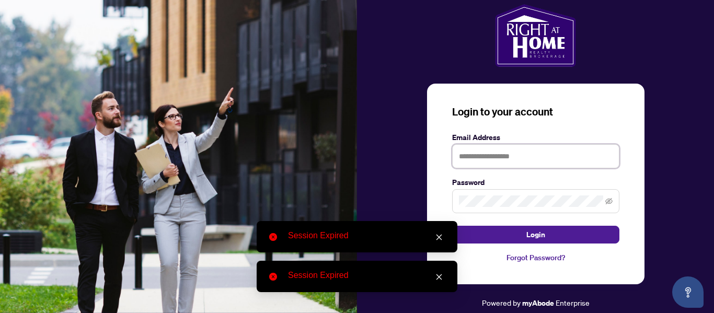
click at [514, 153] on input "text" at bounding box center [535, 156] width 167 height 24
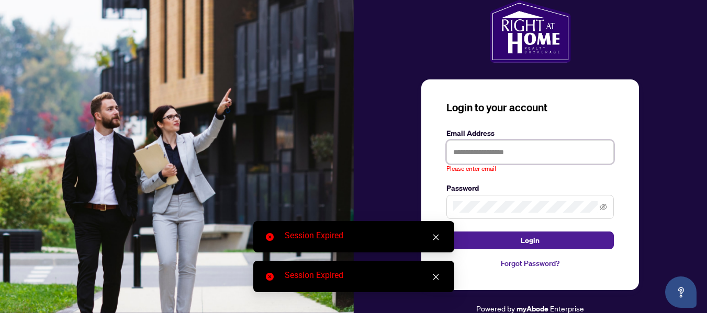
type input "**********"
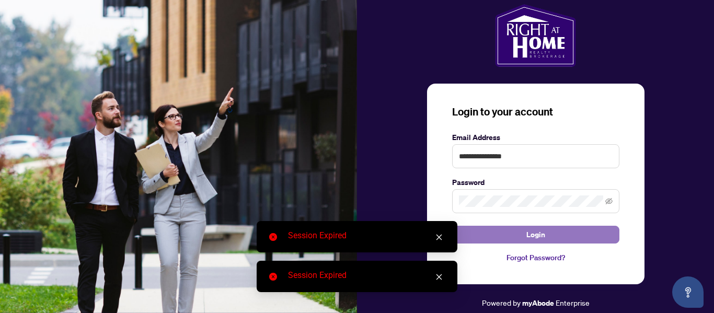
click at [551, 236] on button "Login" at bounding box center [535, 235] width 167 height 18
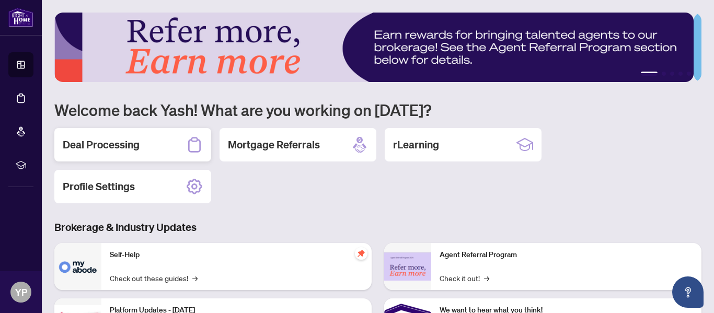
click at [140, 142] on div "Deal Processing" at bounding box center [132, 144] width 157 height 33
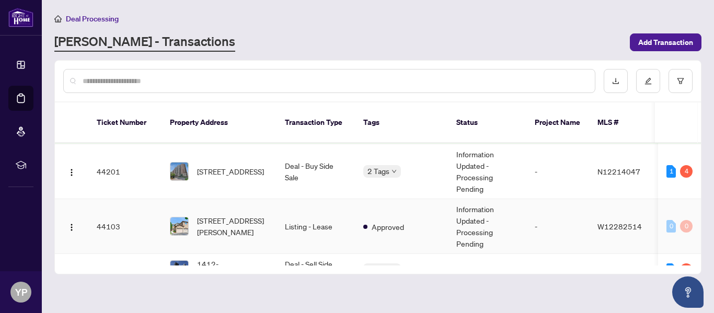
scroll to position [416, 0]
click at [264, 165] on span "[STREET_ADDRESS]" at bounding box center [230, 171] width 67 height 12
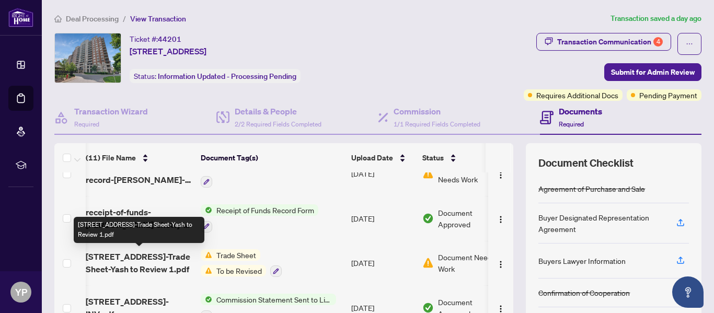
click at [107, 263] on span "[STREET_ADDRESS]-Trade Sheet-Yash to Review 1.pdf" at bounding box center [139, 263] width 107 height 25
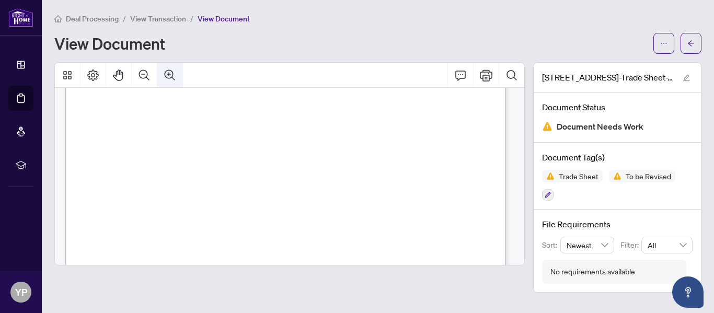
click at [172, 75] on icon "Zoom In" at bounding box center [170, 75] width 13 height 13
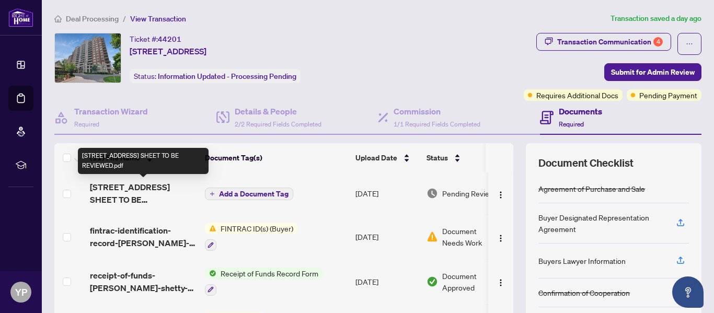
click at [148, 195] on span "[STREET_ADDRESS] SHEET TO BE REVIEWED.pdf" at bounding box center [143, 193] width 107 height 25
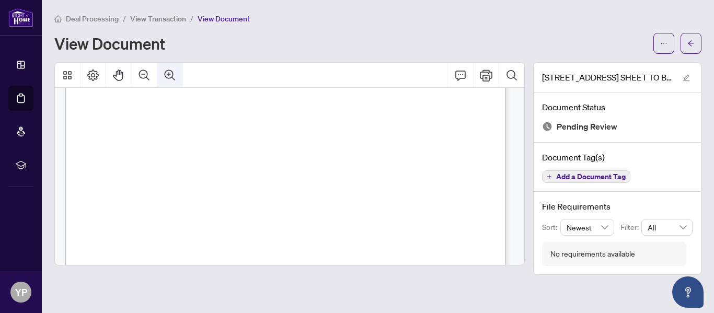
click at [172, 72] on icon "Zoom In" at bounding box center [170, 75] width 13 height 13
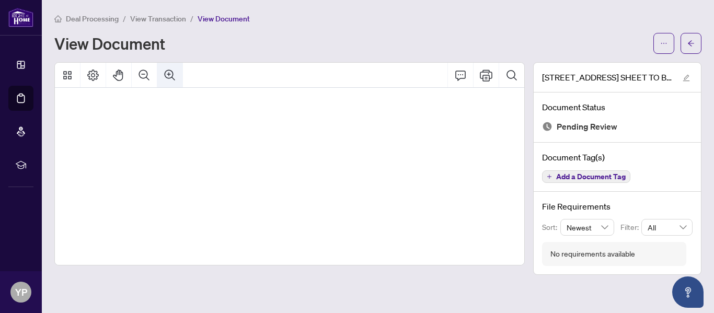
click at [172, 72] on icon "Zoom In" at bounding box center [170, 75] width 13 height 13
click at [692, 44] on icon "arrow-left" at bounding box center [691, 43] width 7 height 7
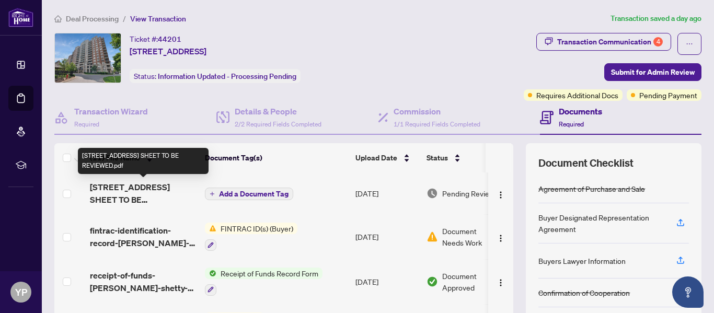
click at [152, 187] on span "[STREET_ADDRESS] SHEET TO BE REVIEWED.pdf" at bounding box center [143, 193] width 107 height 25
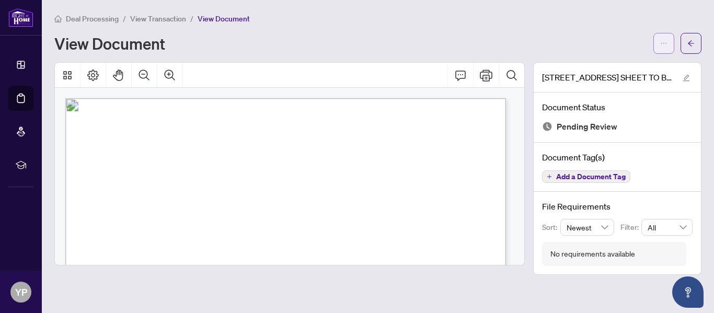
click at [662, 42] on icon "ellipsis" at bounding box center [664, 43] width 7 height 7
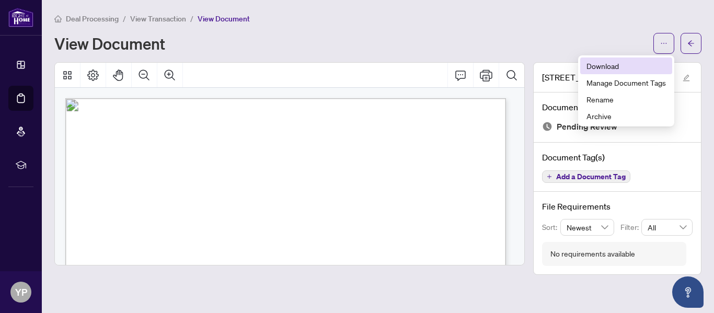
click at [616, 69] on span "Download" at bounding box center [626, 66] width 79 height 12
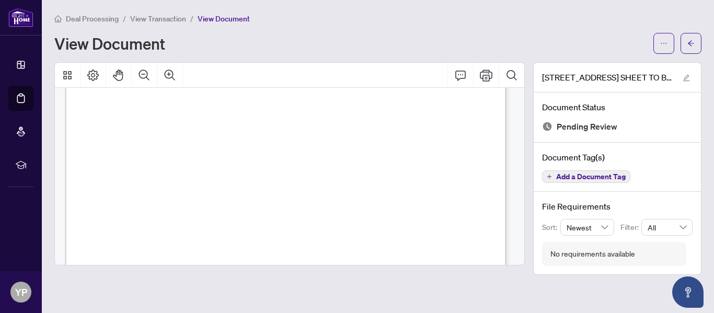
scroll to position [143, 0]
click at [689, 40] on icon "arrow-left" at bounding box center [691, 43] width 7 height 7
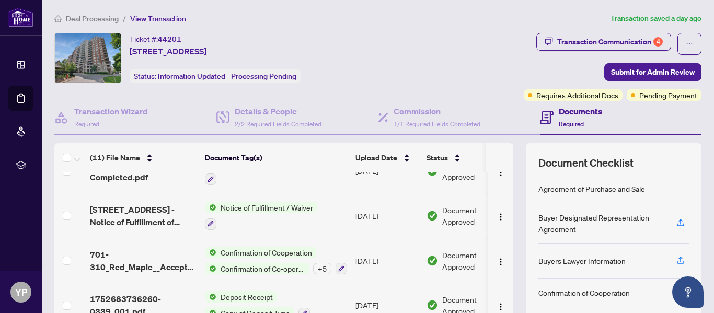
scroll to position [140, 0]
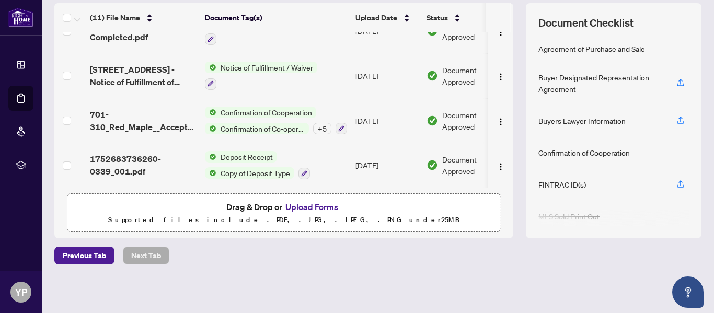
click at [318, 208] on button "Upload Forms" at bounding box center [311, 207] width 59 height 14
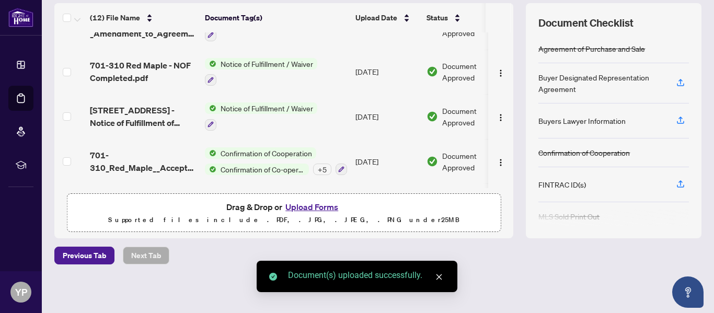
scroll to position [0, 0]
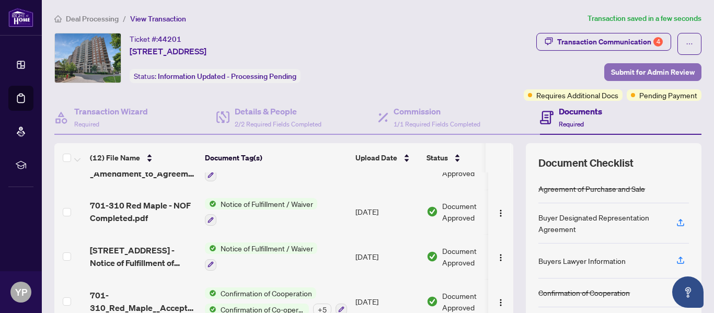
click at [630, 68] on span "Submit for Admin Review" at bounding box center [653, 72] width 84 height 17
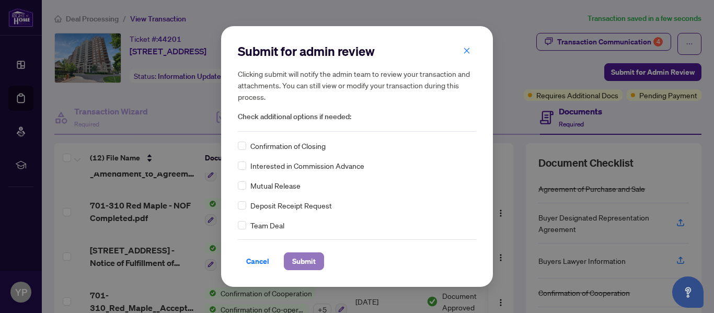
click at [305, 257] on span "Submit" at bounding box center [304, 261] width 24 height 17
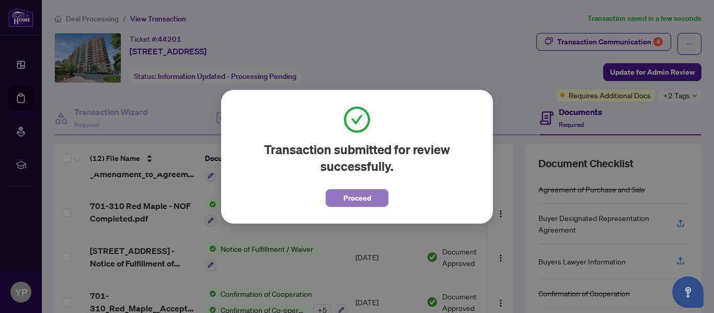
click at [357, 196] on span "Proceed" at bounding box center [358, 198] width 28 height 17
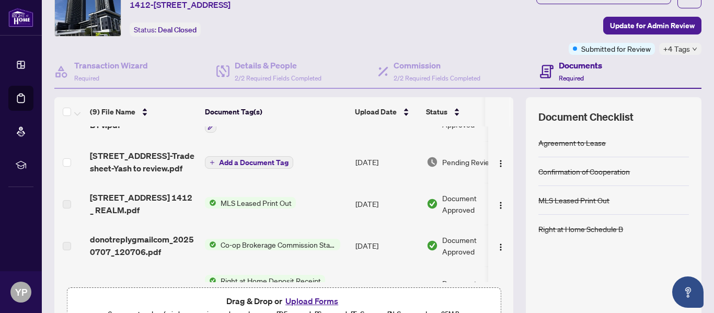
scroll to position [120, 0]
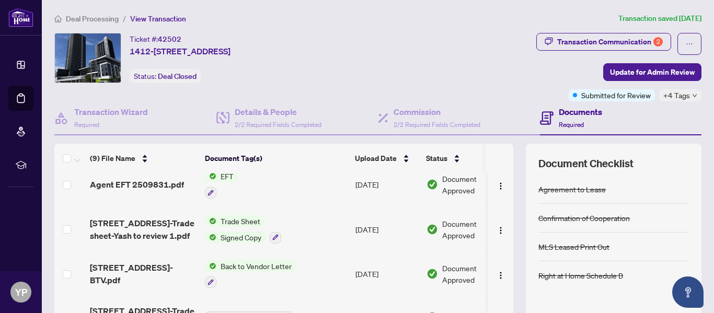
scroll to position [12, 0]
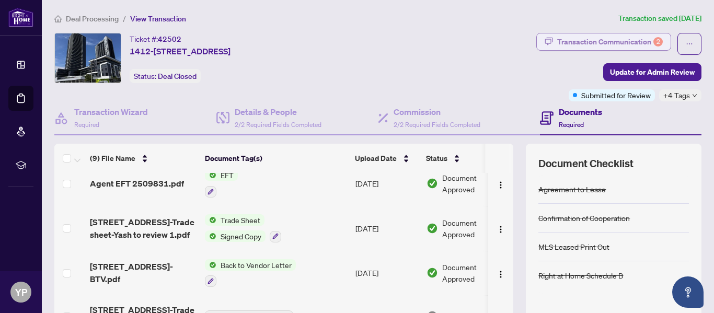
click at [595, 40] on div "Transaction Communication 2" at bounding box center [610, 41] width 106 height 17
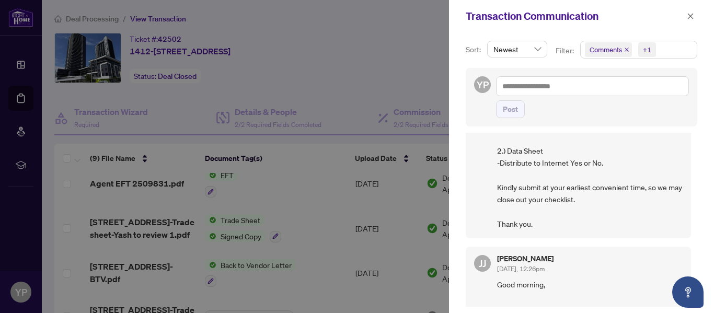
scroll to position [83, 0]
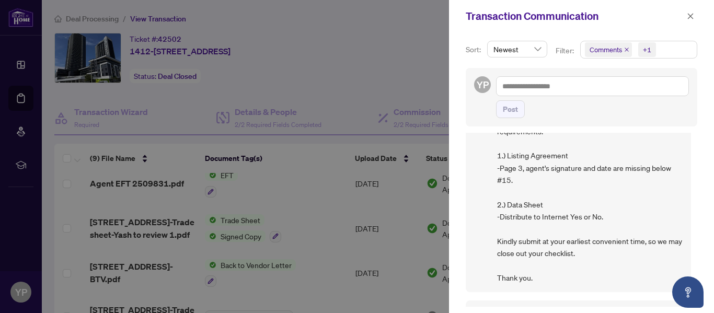
click at [428, 57] on div at bounding box center [357, 156] width 714 height 313
click at [693, 15] on icon "close" at bounding box center [690, 16] width 7 height 7
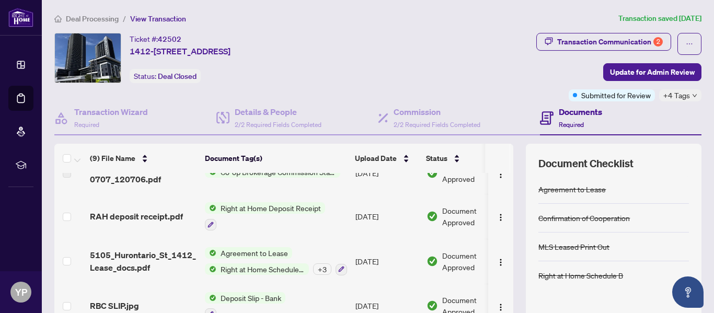
scroll to position [241, 0]
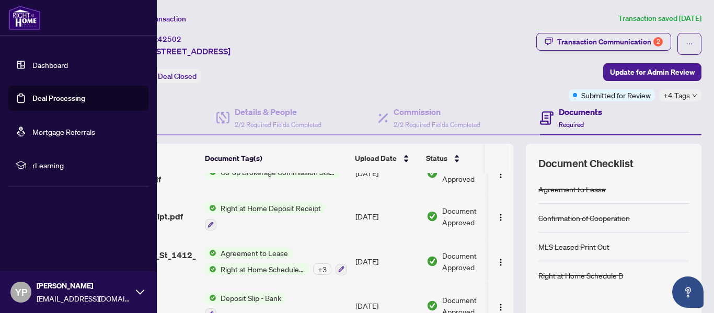
click at [32, 67] on link "Dashboard" at bounding box center [50, 64] width 36 height 9
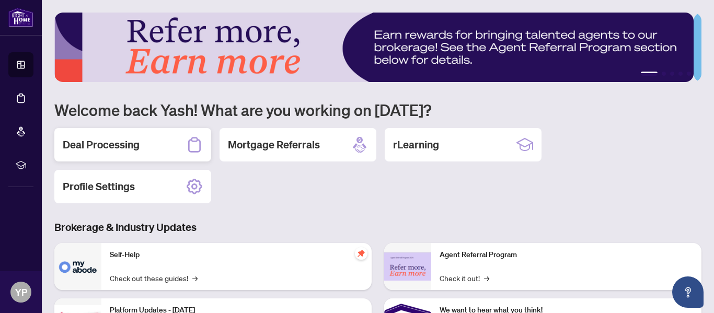
click at [154, 144] on div "Deal Processing" at bounding box center [132, 144] width 157 height 33
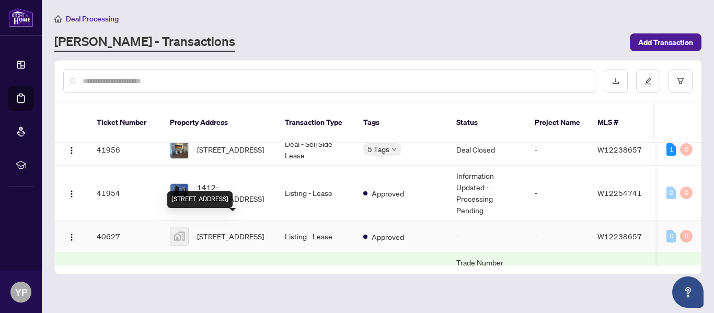
scroll to position [568, 0]
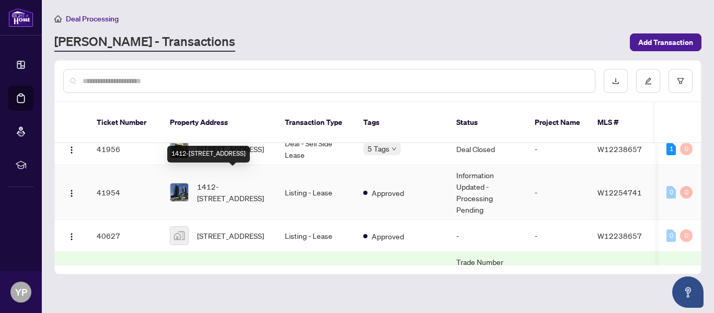
click at [209, 181] on span "1412-[STREET_ADDRESS]" at bounding box center [232, 192] width 71 height 23
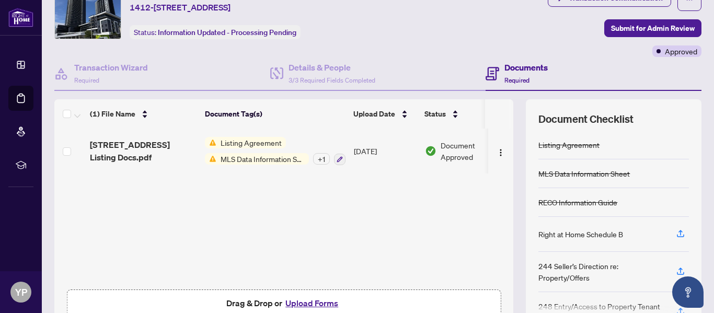
scroll to position [1, 0]
click at [261, 141] on span "Listing Agreement" at bounding box center [252, 142] width 70 height 12
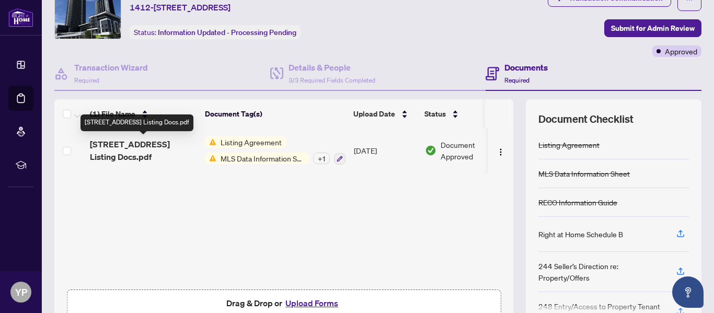
click at [104, 150] on span "[STREET_ADDRESS] Listing Docs.pdf" at bounding box center [143, 150] width 107 height 25
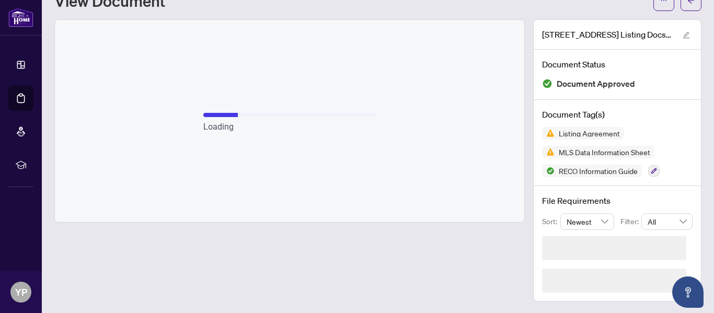
scroll to position [43, 0]
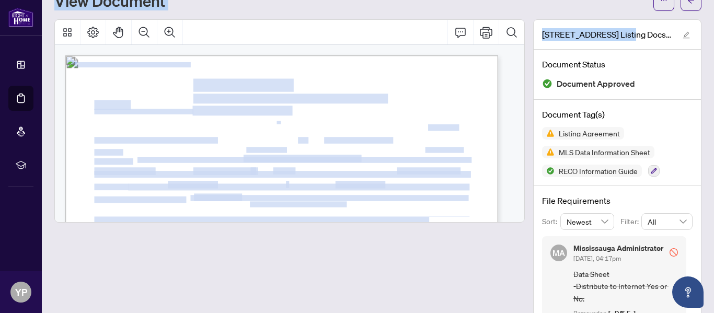
drag, startPoint x: 104, startPoint y: 150, endPoint x: 628, endPoint y: 34, distance: 536.7
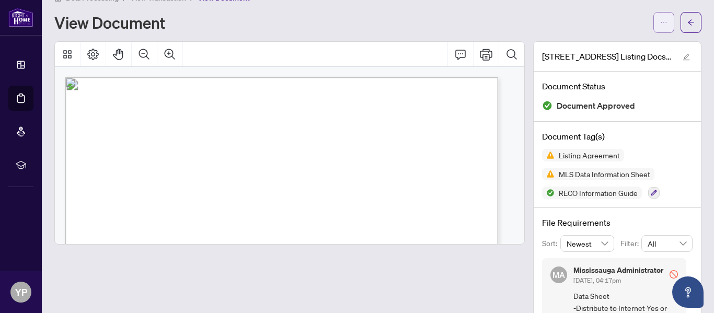
scroll to position [20, 0]
click at [661, 18] on span "button" at bounding box center [664, 23] width 7 height 17
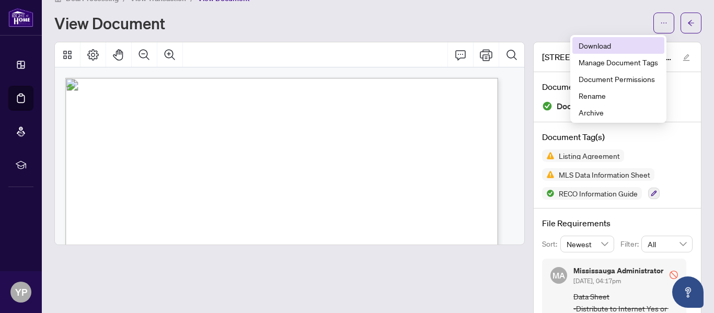
click at [598, 47] on span "Download" at bounding box center [618, 46] width 79 height 12
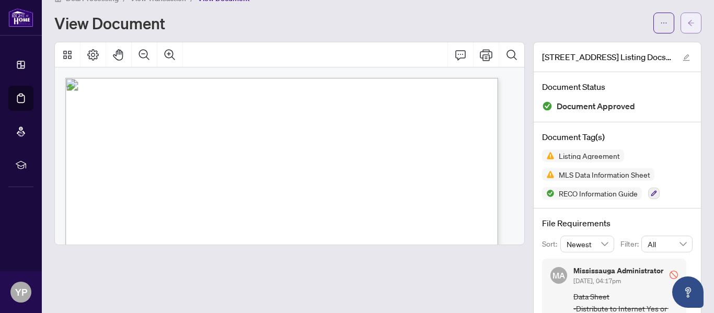
click at [688, 21] on icon "arrow-left" at bounding box center [691, 22] width 7 height 7
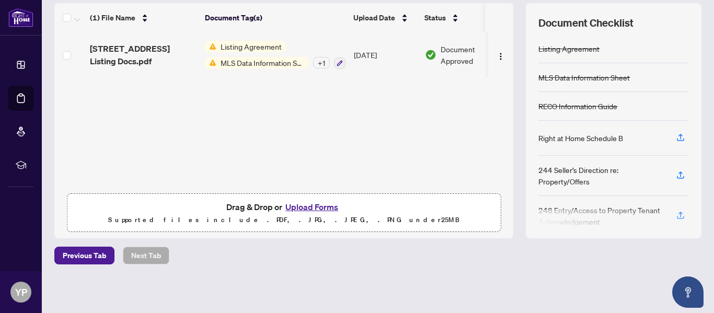
scroll to position [139, 0]
click at [308, 209] on button "Upload Forms" at bounding box center [311, 208] width 59 height 14
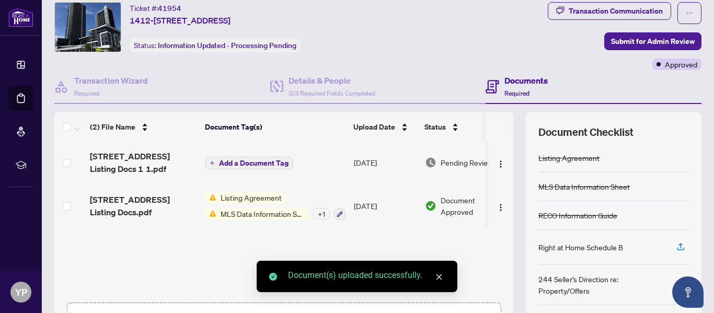
scroll to position [27, 0]
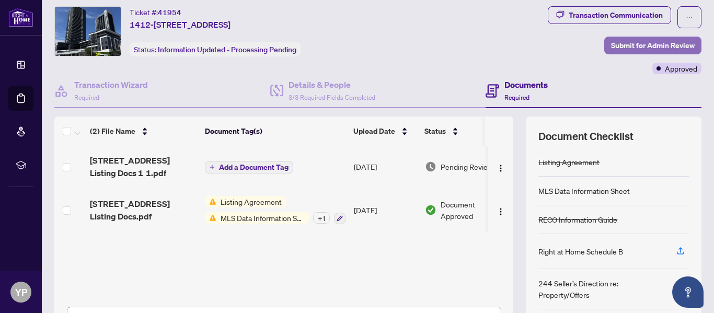
click at [650, 43] on span "Submit for Admin Review" at bounding box center [653, 45] width 84 height 17
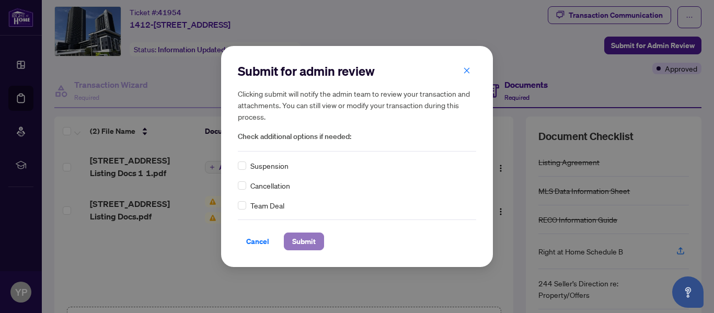
click at [302, 239] on span "Submit" at bounding box center [304, 241] width 24 height 17
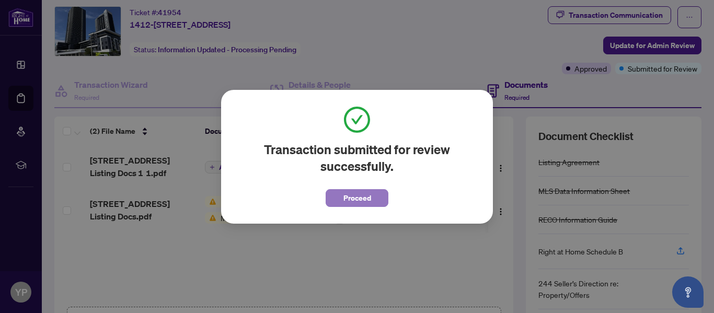
click at [355, 197] on span "Proceed" at bounding box center [358, 198] width 28 height 17
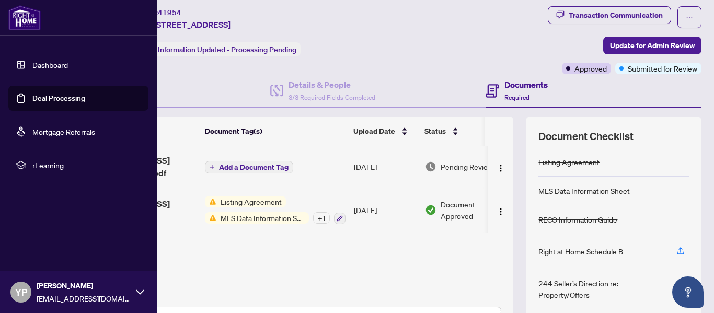
click at [53, 63] on link "Dashboard" at bounding box center [50, 64] width 36 height 9
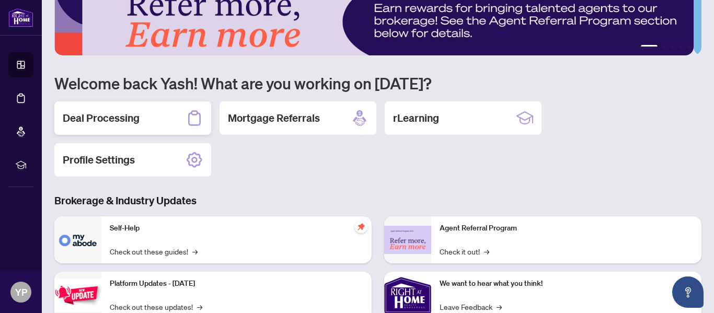
click at [111, 111] on h2 "Deal Processing" at bounding box center [101, 118] width 77 height 15
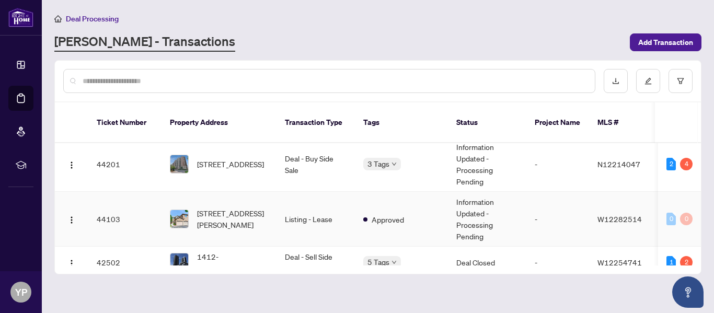
scroll to position [423, 0]
click at [233, 158] on span "[STREET_ADDRESS]" at bounding box center [230, 164] width 67 height 12
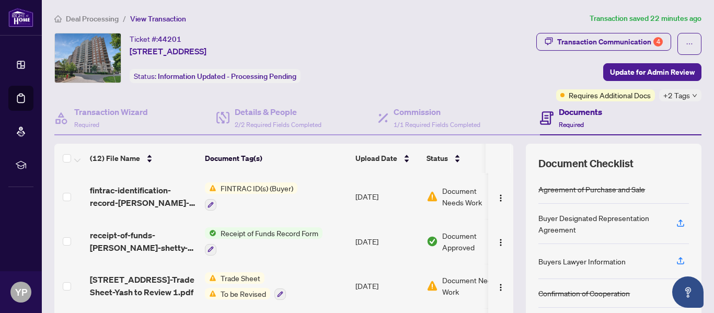
scroll to position [83, 0]
click at [266, 187] on span "FINTRAC ID(s) (Buyer)" at bounding box center [257, 188] width 81 height 12
click at [449, 198] on span "Document Needs Work" at bounding box center [469, 196] width 54 height 23
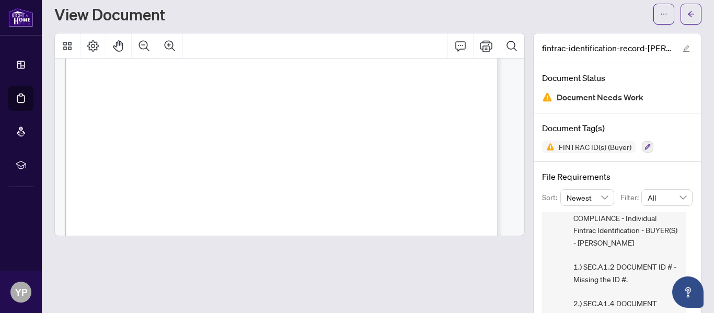
scroll to position [2, 0]
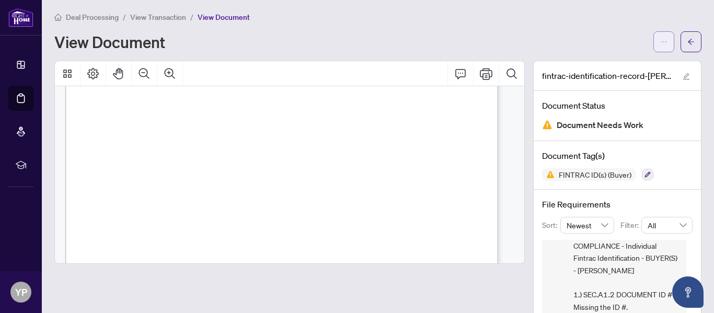
click at [661, 38] on icon "ellipsis" at bounding box center [664, 41] width 7 height 7
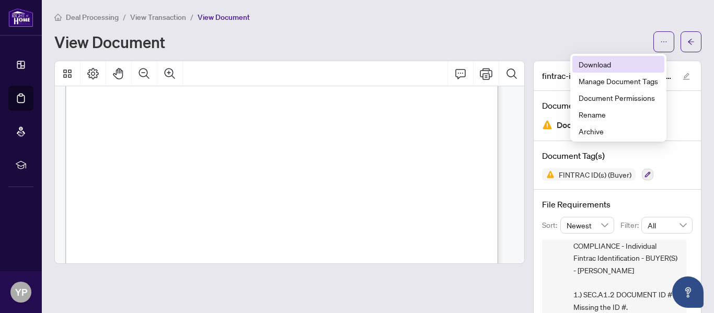
click at [598, 61] on span "Download" at bounding box center [618, 65] width 79 height 12
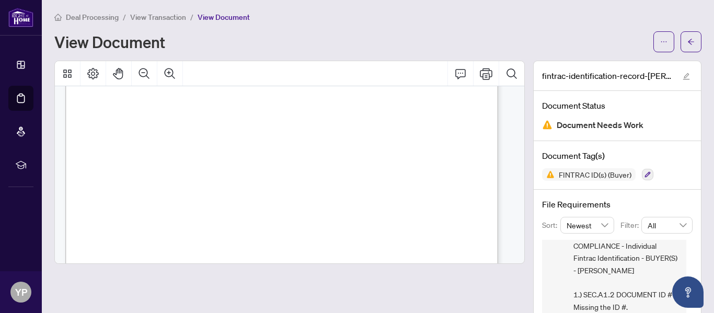
click at [382, 45] on div "View Document" at bounding box center [350, 41] width 593 height 17
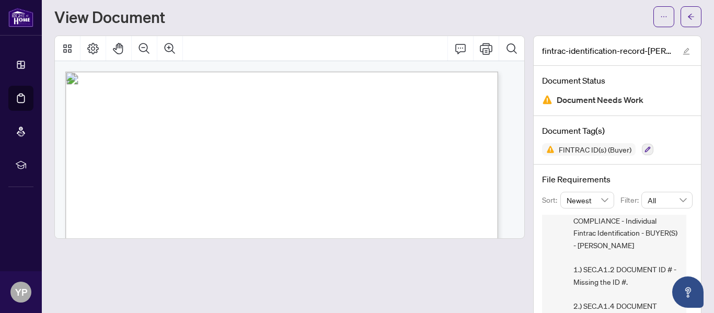
scroll to position [0, 0]
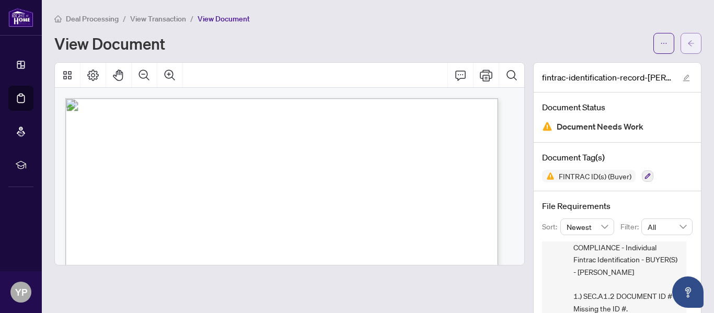
click at [688, 45] on button "button" at bounding box center [691, 43] width 21 height 21
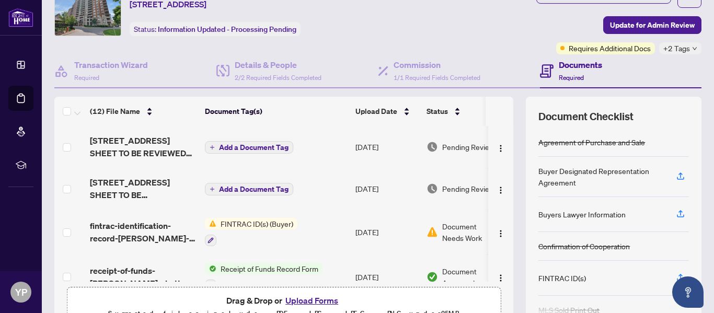
scroll to position [1, 0]
click at [606, 47] on span "Requires Additional Docs" at bounding box center [610, 48] width 82 height 12
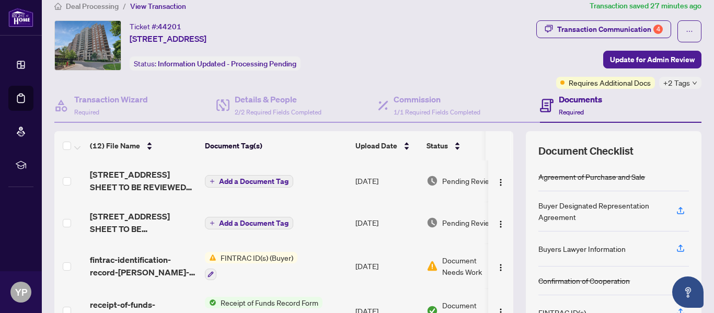
scroll to position [12, 0]
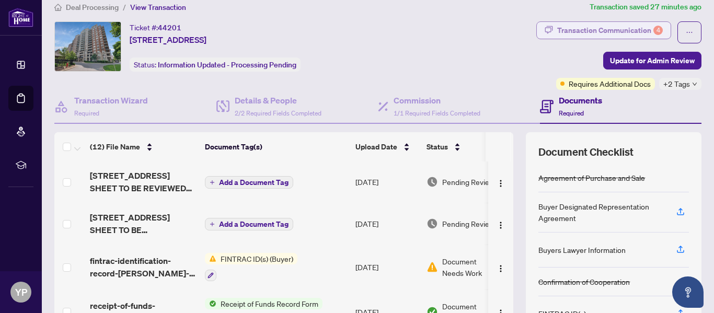
click at [632, 27] on div "Transaction Communication 4" at bounding box center [610, 30] width 106 height 17
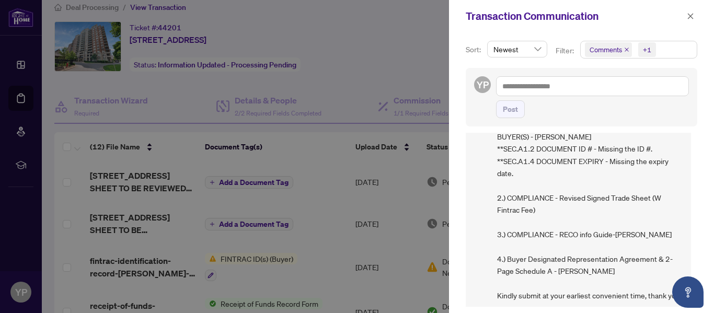
scroll to position [127, 0]
click at [387, 81] on div at bounding box center [357, 156] width 714 height 313
click at [693, 15] on icon "close" at bounding box center [690, 16] width 7 height 7
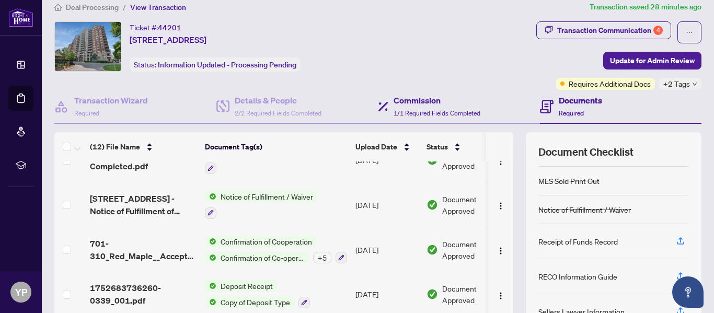
scroll to position [141, 0]
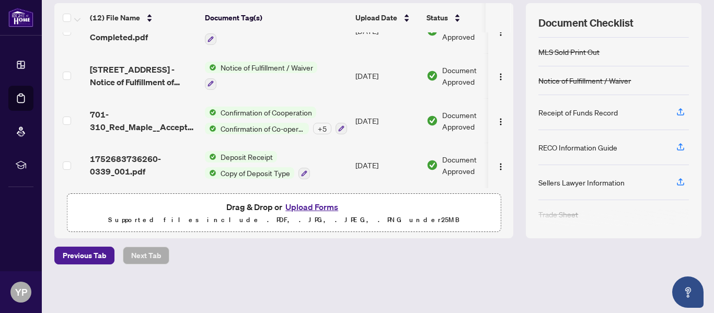
click at [315, 205] on button "Upload Forms" at bounding box center [311, 207] width 59 height 14
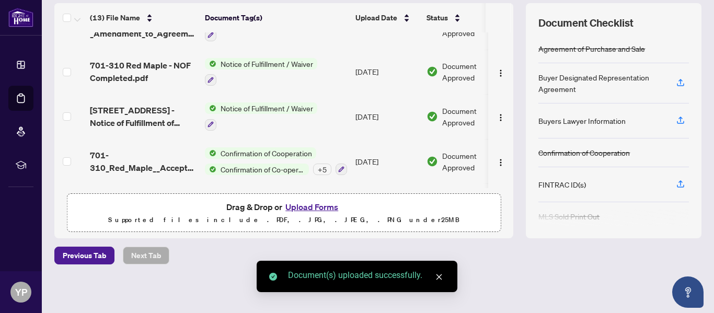
scroll to position [0, 0]
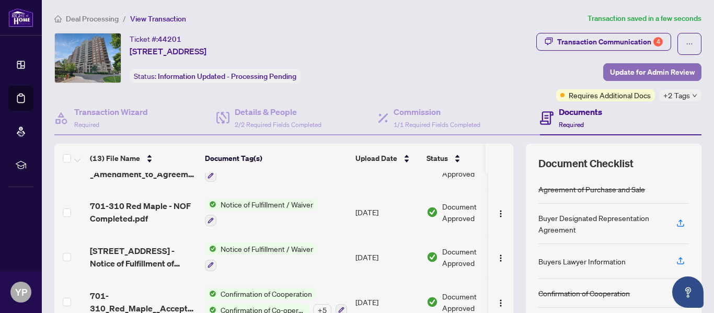
click at [631, 69] on span "Update for Admin Review" at bounding box center [652, 72] width 85 height 17
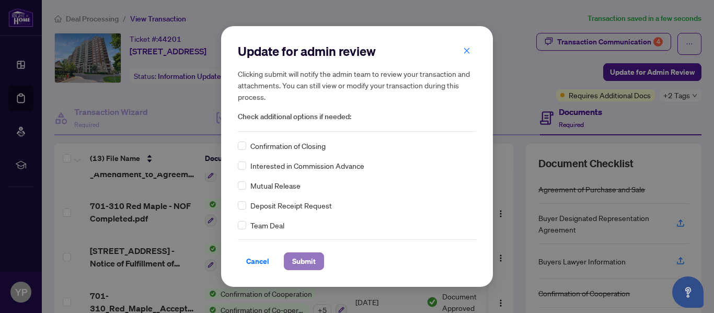
click at [303, 258] on span "Submit" at bounding box center [304, 261] width 24 height 17
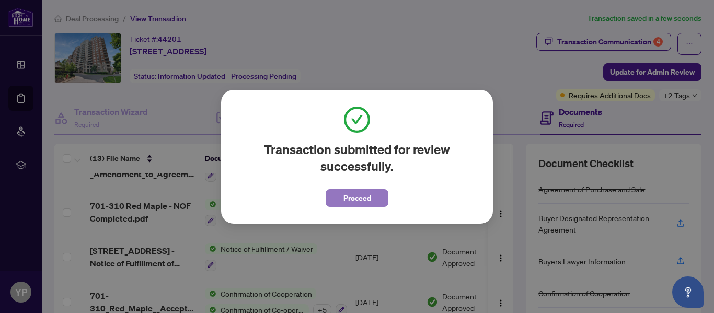
click at [366, 196] on span "Proceed" at bounding box center [358, 198] width 28 height 17
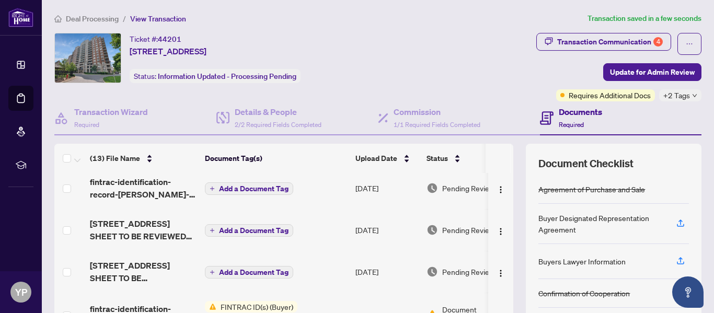
scroll to position [6, 0]
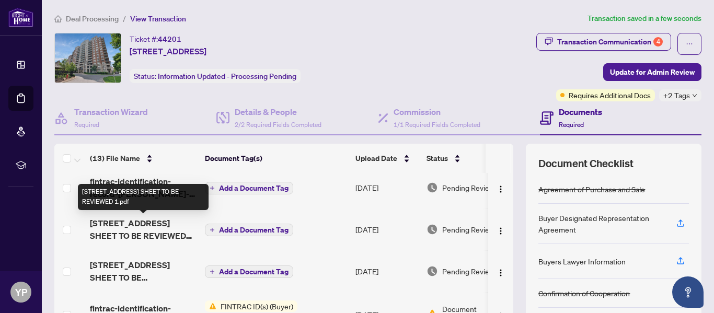
click at [161, 222] on span "[STREET_ADDRESS] SHEET TO BE REVIEWED 1.pdf" at bounding box center [143, 229] width 107 height 25
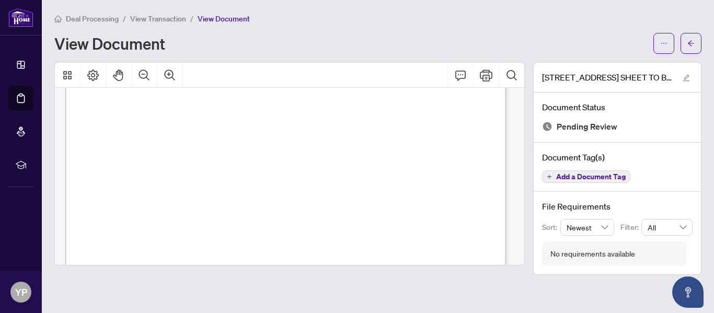
scroll to position [21, 0]
click at [688, 44] on icon "arrow-left" at bounding box center [691, 43] width 7 height 7
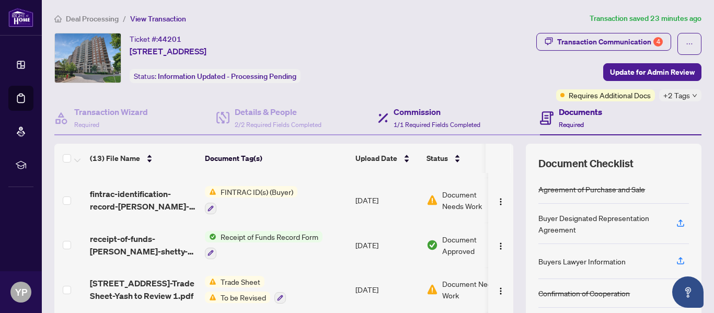
scroll to position [141, 0]
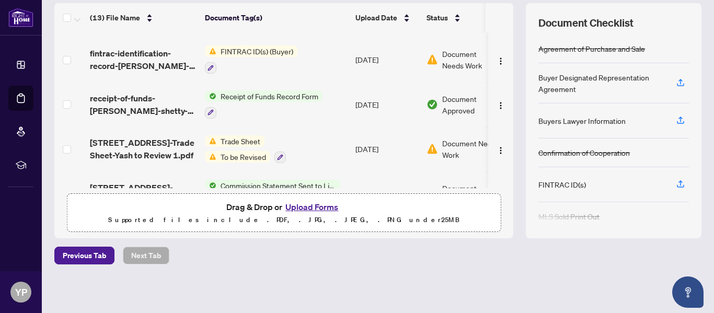
click at [321, 206] on button "Upload Forms" at bounding box center [311, 207] width 59 height 14
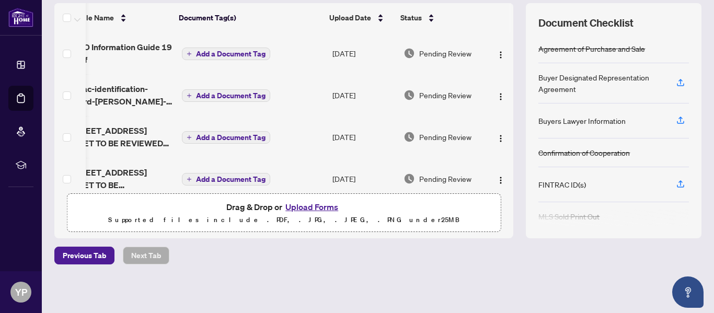
scroll to position [0, 0]
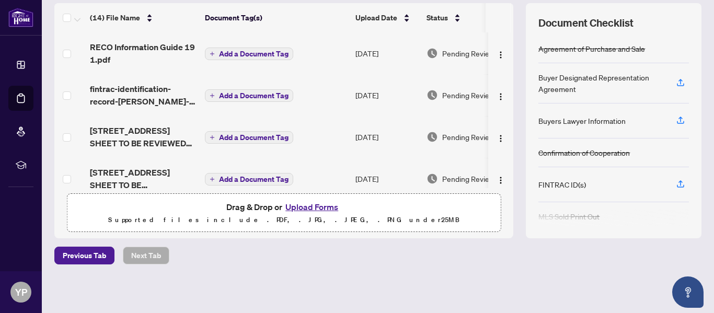
click at [310, 208] on button "Upload Forms" at bounding box center [311, 207] width 59 height 14
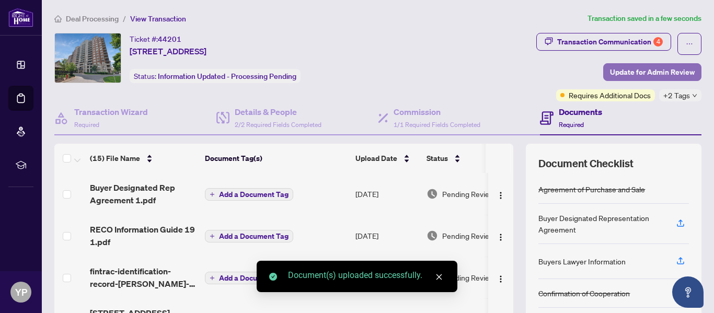
click at [631, 69] on span "Update for Admin Review" at bounding box center [652, 72] width 85 height 17
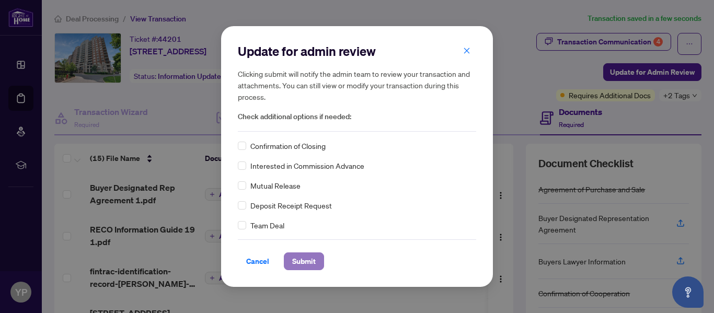
click at [310, 255] on span "Submit" at bounding box center [304, 261] width 24 height 17
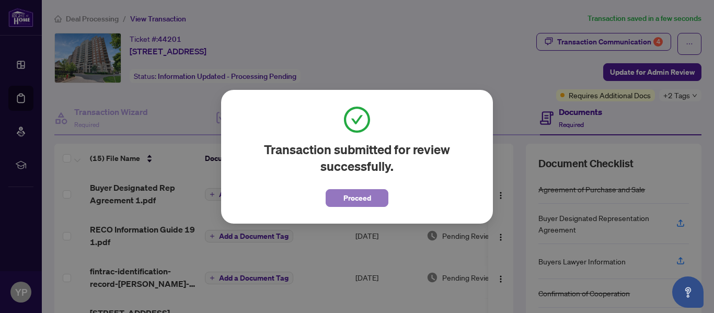
click at [361, 201] on span "Proceed" at bounding box center [358, 198] width 28 height 17
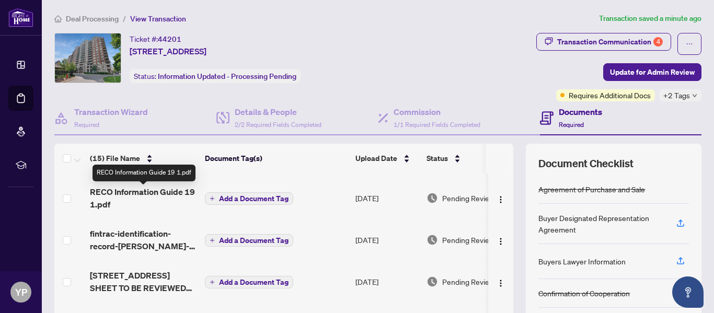
scroll to position [38, 0]
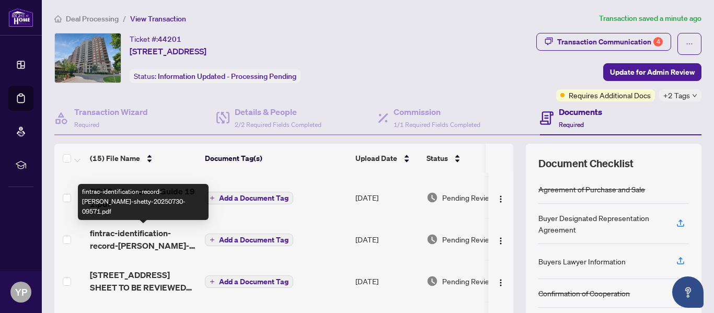
click at [149, 237] on span "fintrac-identification-record-[PERSON_NAME]-shetty-20250730-09571.pdf" at bounding box center [143, 239] width 107 height 25
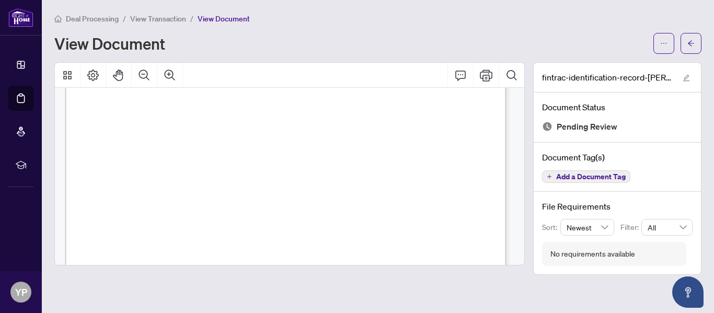
scroll to position [199, 0]
click at [682, 49] on button "button" at bounding box center [691, 43] width 21 height 21
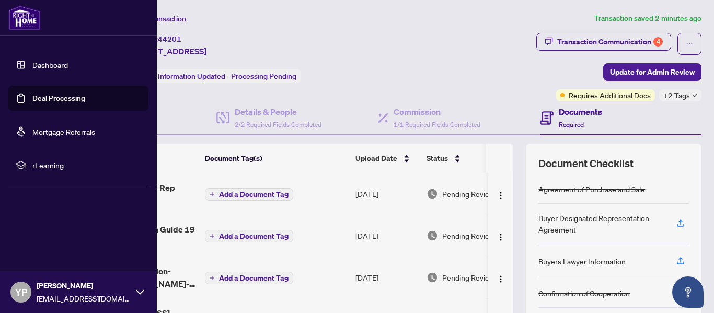
click at [39, 63] on link "Dashboard" at bounding box center [50, 64] width 36 height 9
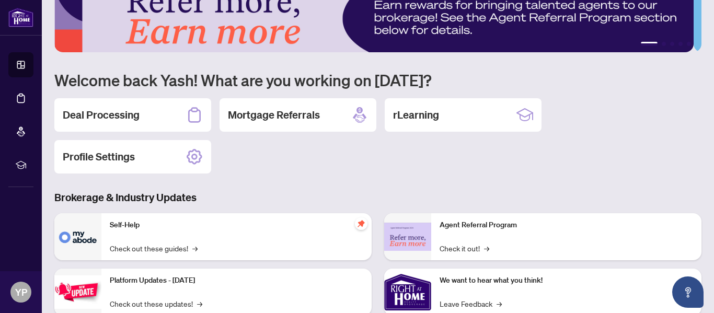
scroll to position [37, 0]
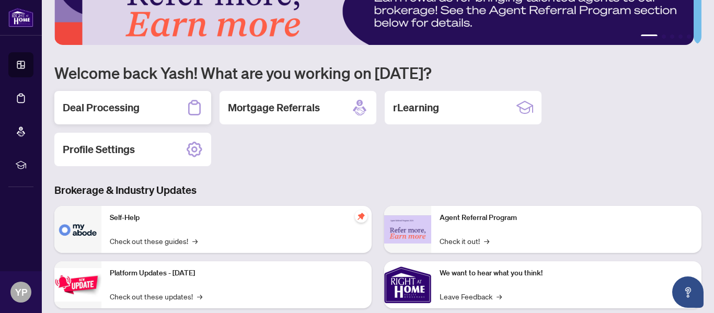
click at [119, 108] on h2 "Deal Processing" at bounding box center [101, 107] width 77 height 15
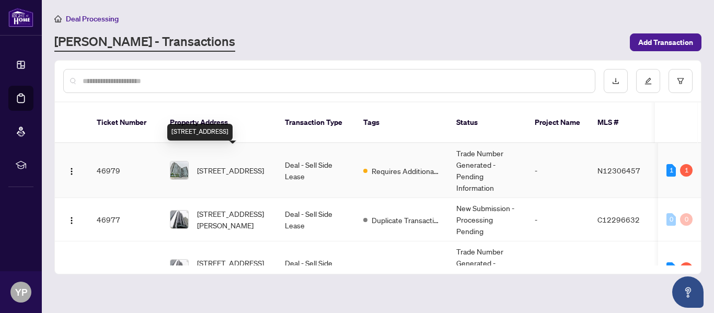
click at [209, 165] on span "[STREET_ADDRESS]" at bounding box center [230, 171] width 67 height 12
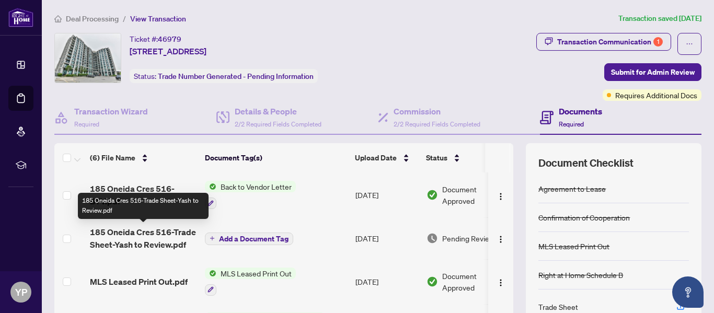
click at [137, 238] on span "185 Oneida Cres 516-Trade Sheet-Yash to Review.pdf" at bounding box center [143, 238] width 107 height 25
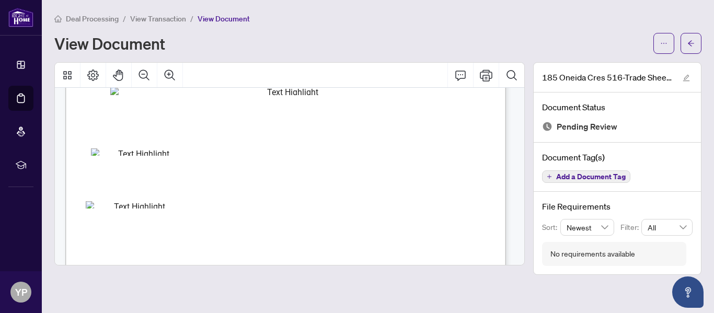
scroll to position [204, 0]
click at [667, 42] on icon "ellipsis" at bounding box center [664, 43] width 7 height 7
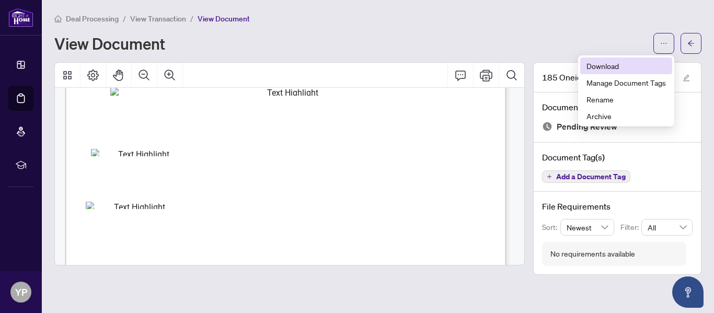
click at [621, 67] on span "Download" at bounding box center [626, 66] width 79 height 12
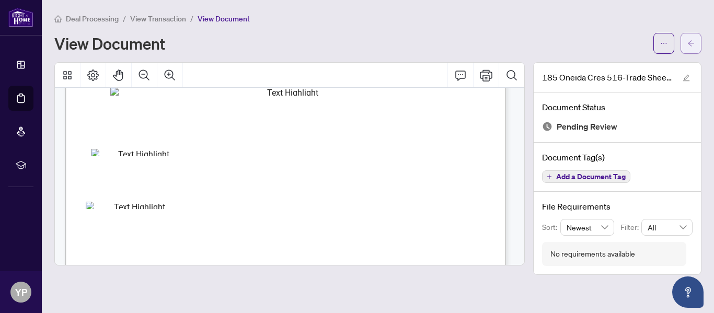
click at [690, 47] on icon "arrow-left" at bounding box center [691, 43] width 7 height 7
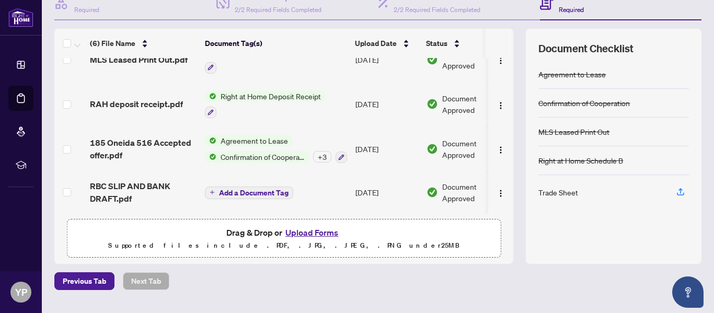
scroll to position [140, 0]
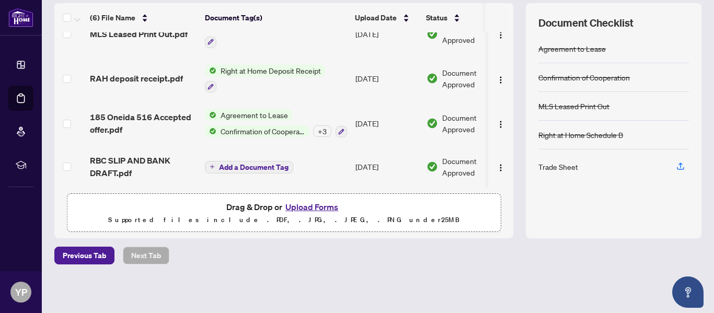
click at [323, 206] on button "Upload Forms" at bounding box center [311, 207] width 59 height 14
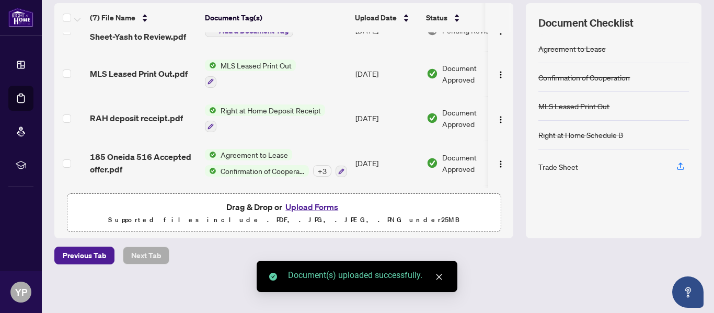
scroll to position [0, 0]
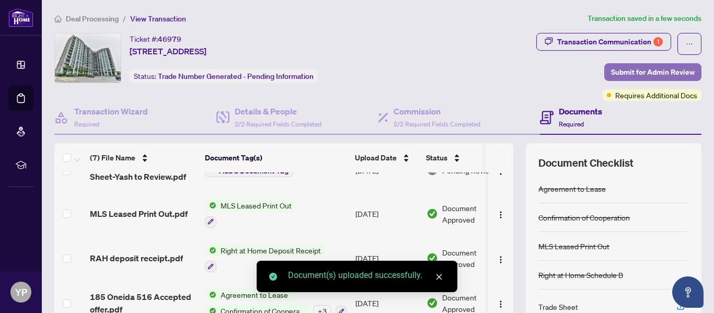
click at [638, 71] on span "Submit for Admin Review" at bounding box center [653, 72] width 84 height 17
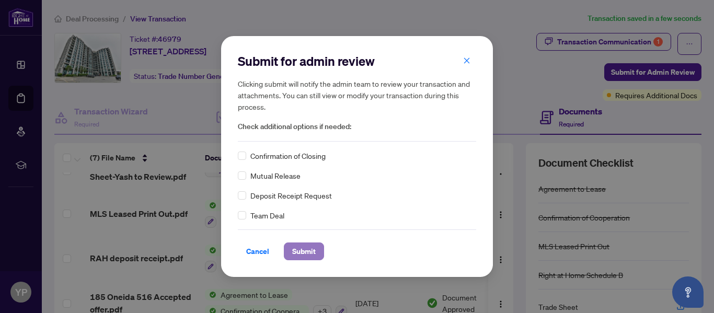
click at [309, 250] on span "Submit" at bounding box center [304, 251] width 24 height 17
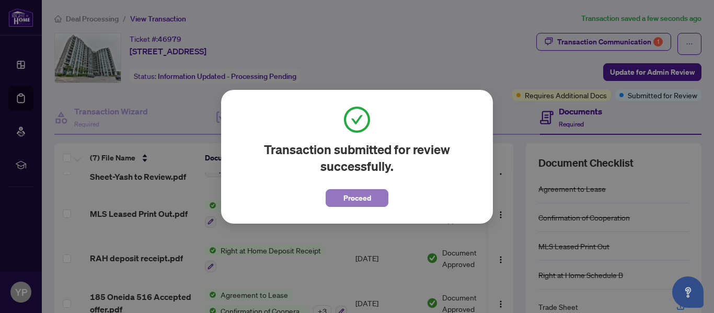
click at [368, 193] on span "Proceed" at bounding box center [358, 198] width 28 height 17
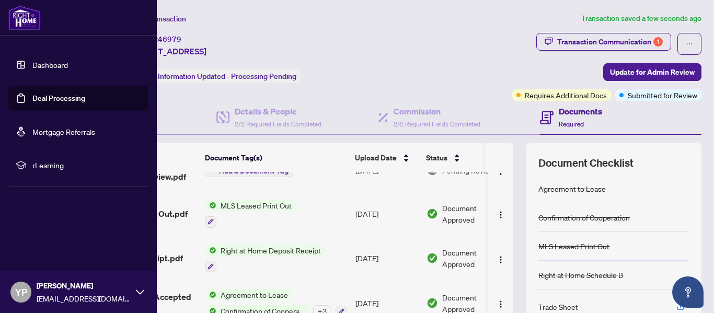
click at [45, 62] on link "Dashboard" at bounding box center [50, 64] width 36 height 9
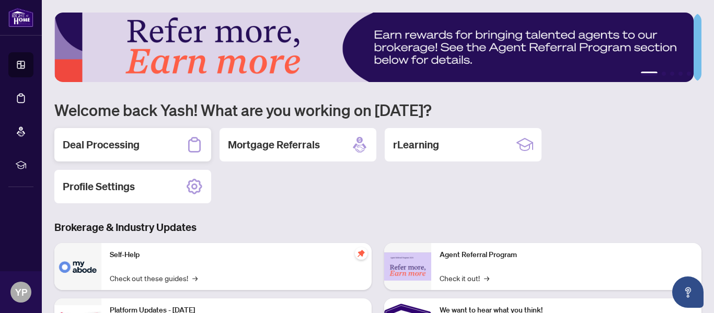
click at [124, 142] on h2 "Deal Processing" at bounding box center [101, 145] width 77 height 15
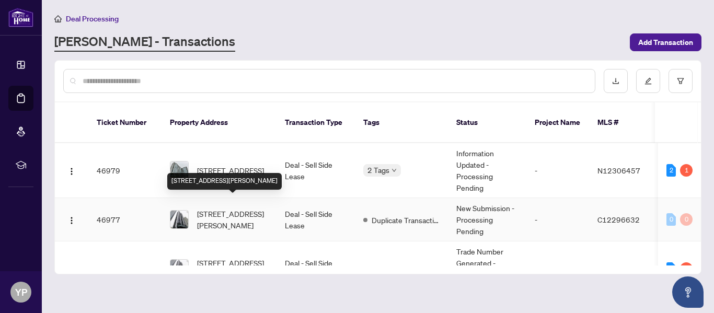
click at [205, 208] on span "[STREET_ADDRESS][PERSON_NAME]" at bounding box center [232, 219] width 71 height 23
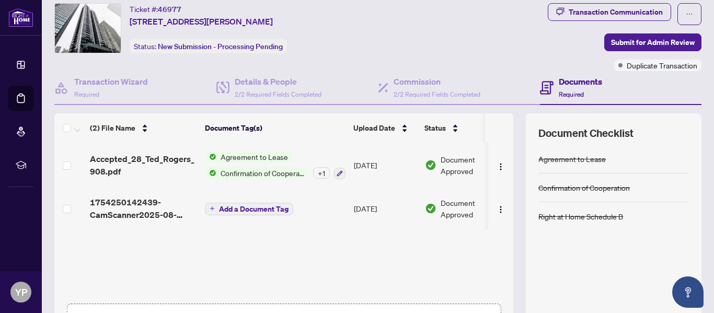
scroll to position [27, 0]
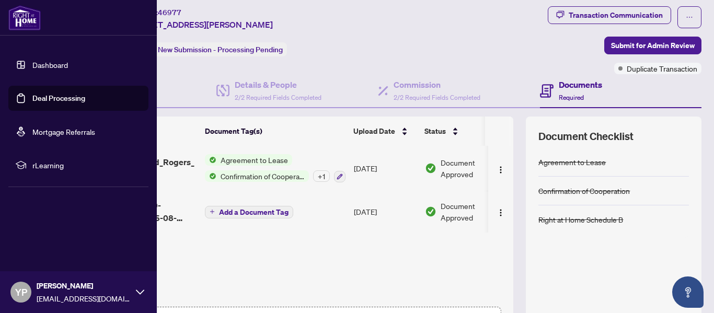
click at [41, 65] on link "Dashboard" at bounding box center [50, 64] width 36 height 9
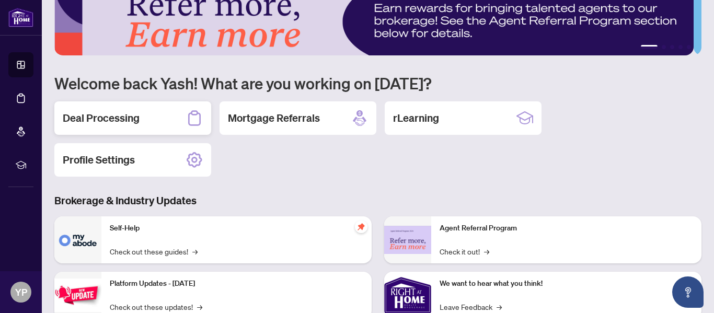
click at [111, 113] on h2 "Deal Processing" at bounding box center [101, 118] width 77 height 15
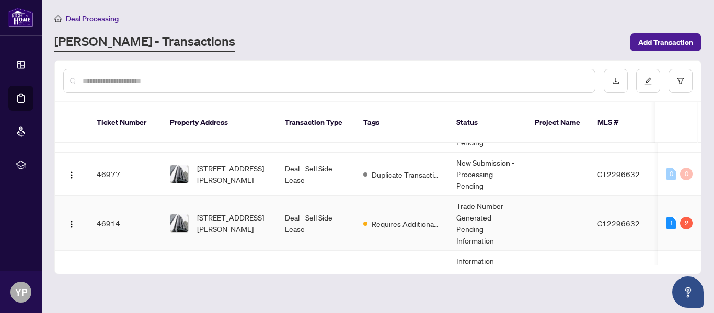
scroll to position [60, 0]
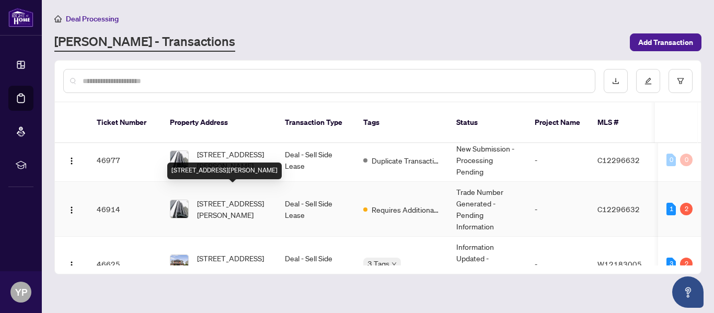
click at [250, 198] on span "[STREET_ADDRESS][PERSON_NAME]" at bounding box center [232, 209] width 71 height 23
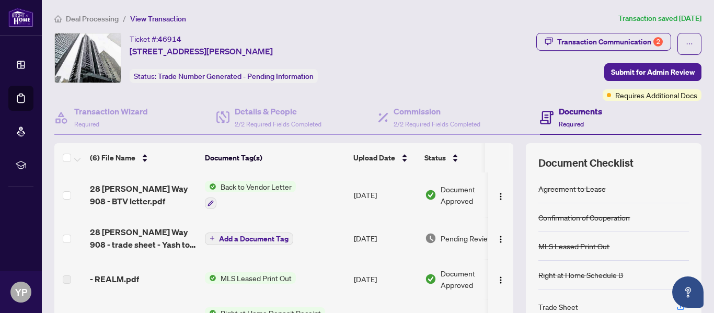
scroll to position [1, 0]
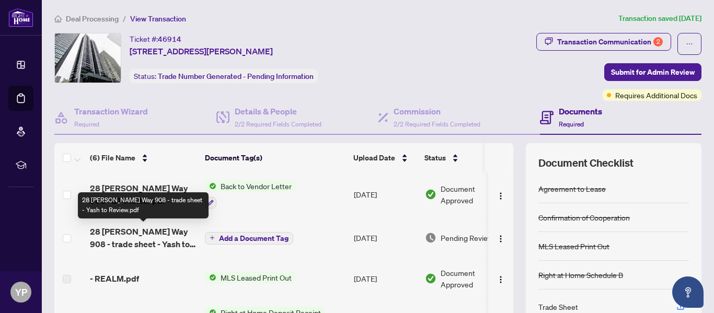
click at [117, 235] on span "28 [PERSON_NAME] Way 908 - trade sheet - Yash to Review.pdf" at bounding box center [143, 237] width 107 height 25
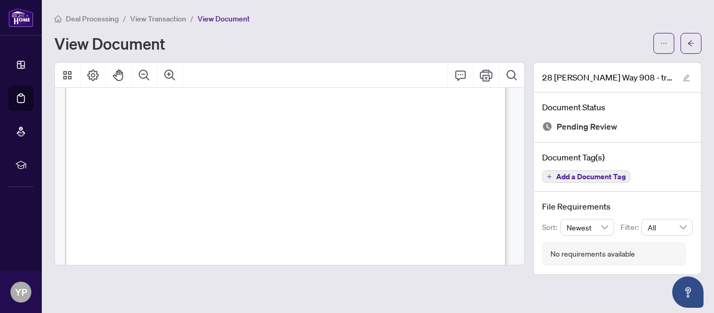
scroll to position [316, 0]
click at [666, 42] on icon "ellipsis" at bounding box center [664, 43] width 7 height 7
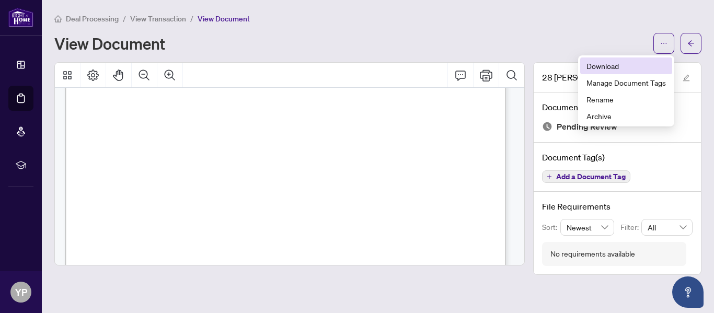
click at [611, 71] on span "Download" at bounding box center [626, 66] width 79 height 12
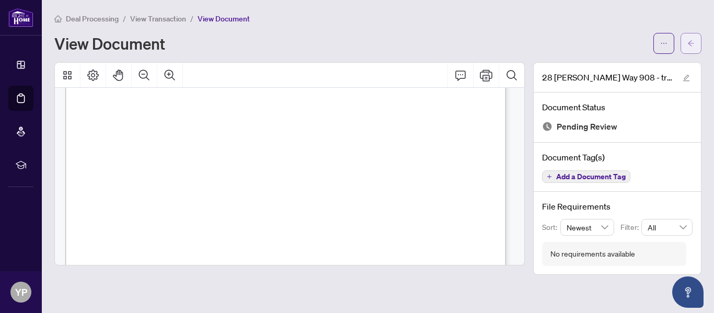
click at [690, 41] on icon "arrow-left" at bounding box center [691, 43] width 7 height 7
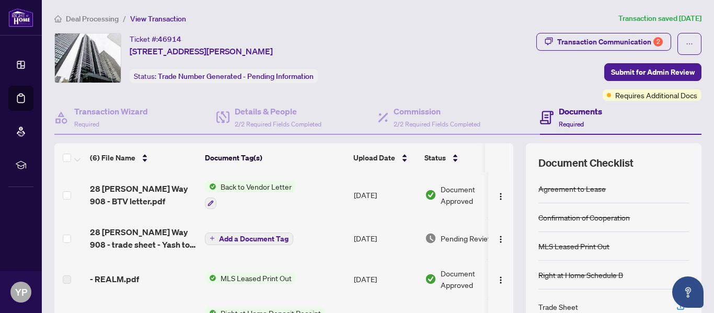
scroll to position [140, 0]
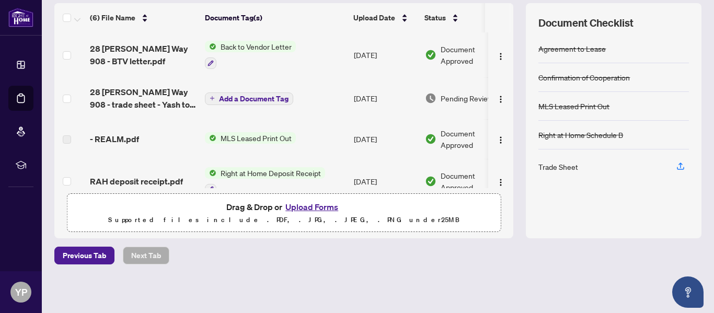
click at [312, 205] on button "Upload Forms" at bounding box center [311, 207] width 59 height 14
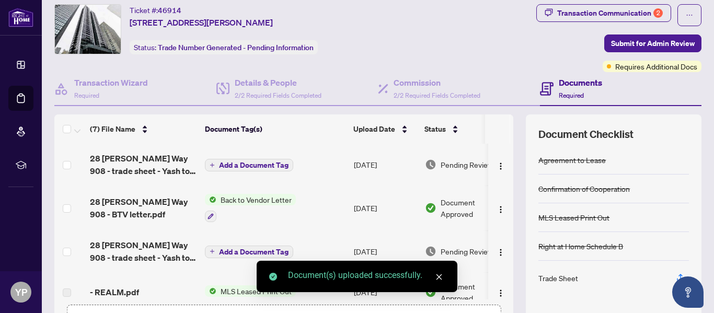
scroll to position [0, 0]
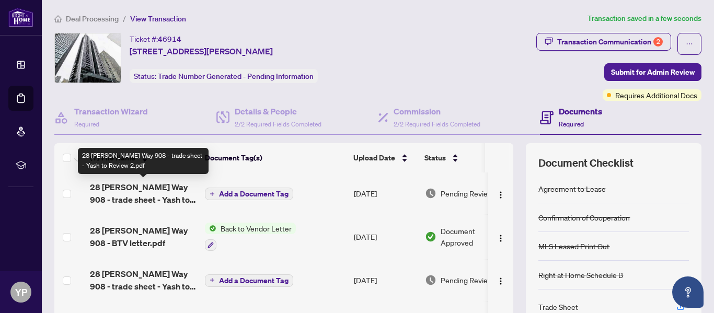
click at [127, 192] on span "28 [PERSON_NAME] Way 908 - trade sheet - Yash to Review 2.pdf" at bounding box center [143, 193] width 107 height 25
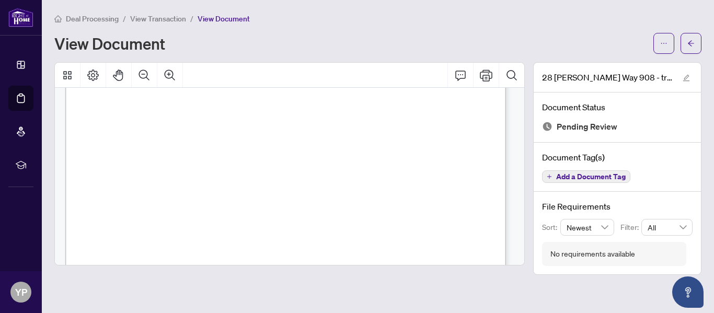
scroll to position [414, 0]
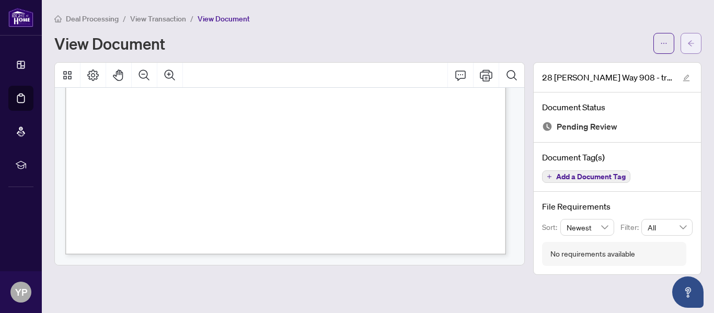
click at [685, 51] on button "button" at bounding box center [691, 43] width 21 height 21
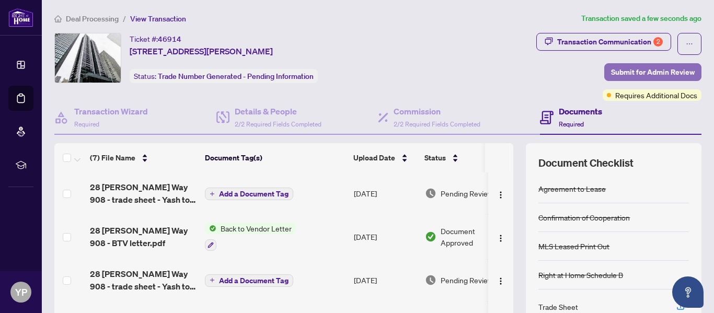
click at [654, 70] on span "Submit for Admin Review" at bounding box center [653, 72] width 84 height 17
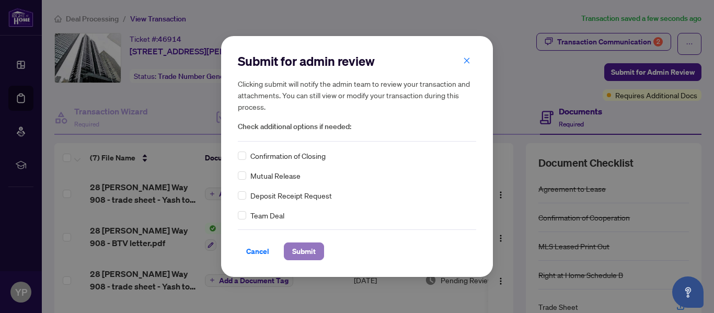
click at [317, 253] on button "Submit" at bounding box center [304, 252] width 40 height 18
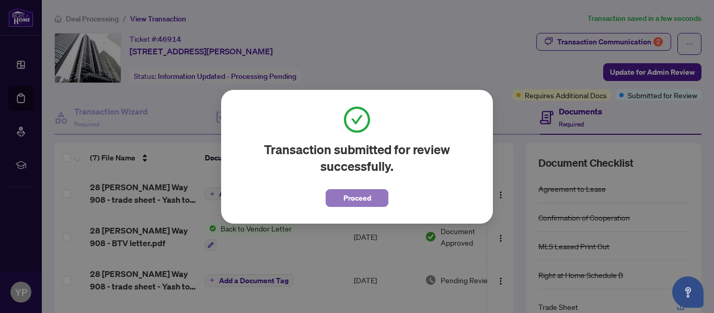
click at [356, 198] on span "Proceed" at bounding box center [358, 198] width 28 height 17
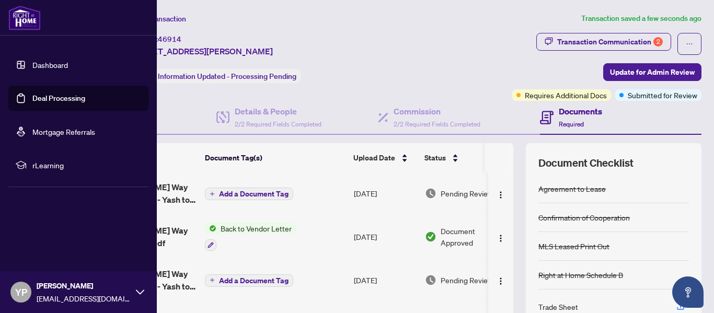
click at [36, 67] on link "Dashboard" at bounding box center [50, 64] width 36 height 9
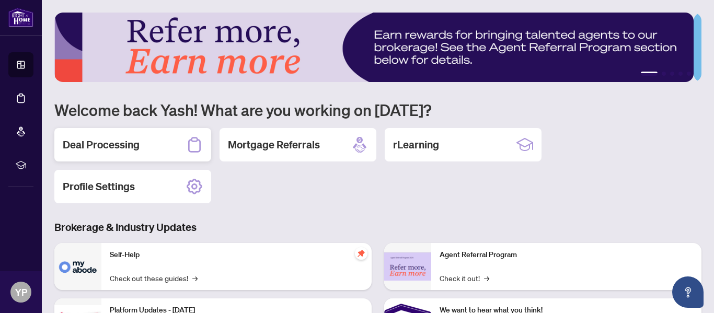
click at [98, 144] on h2 "Deal Processing" at bounding box center [101, 145] width 77 height 15
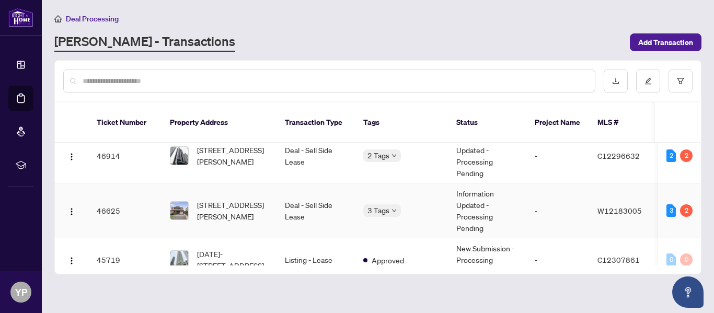
scroll to position [115, 0]
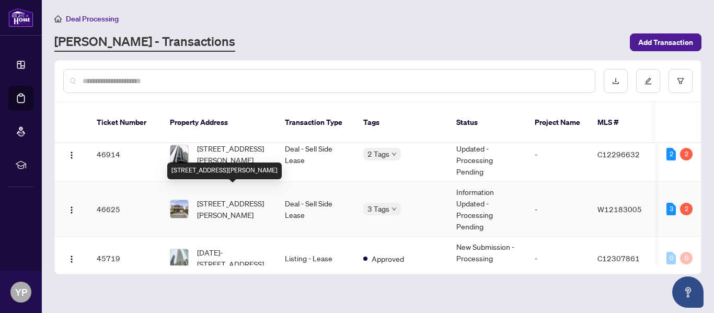
click at [232, 198] on span "[STREET_ADDRESS][PERSON_NAME]" at bounding box center [232, 209] width 71 height 23
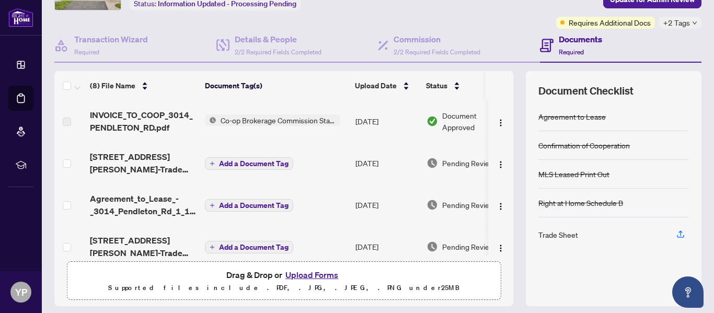
scroll to position [72, 0]
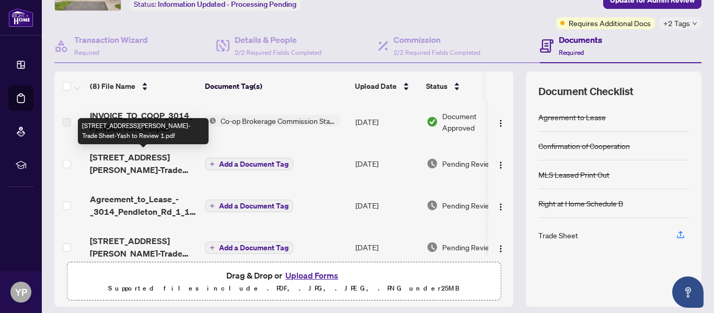
click at [120, 158] on span "[STREET_ADDRESS][PERSON_NAME]-Trade Sheet-Yash to Review 1.pdf" at bounding box center [143, 163] width 107 height 25
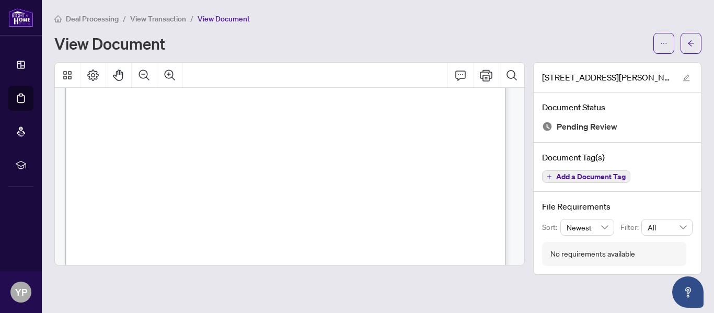
scroll to position [414, 0]
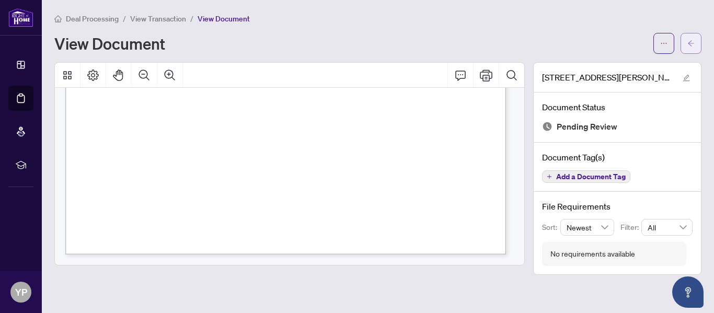
click at [685, 43] on button "button" at bounding box center [691, 43] width 21 height 21
